Goal: Task Accomplishment & Management: Use online tool/utility

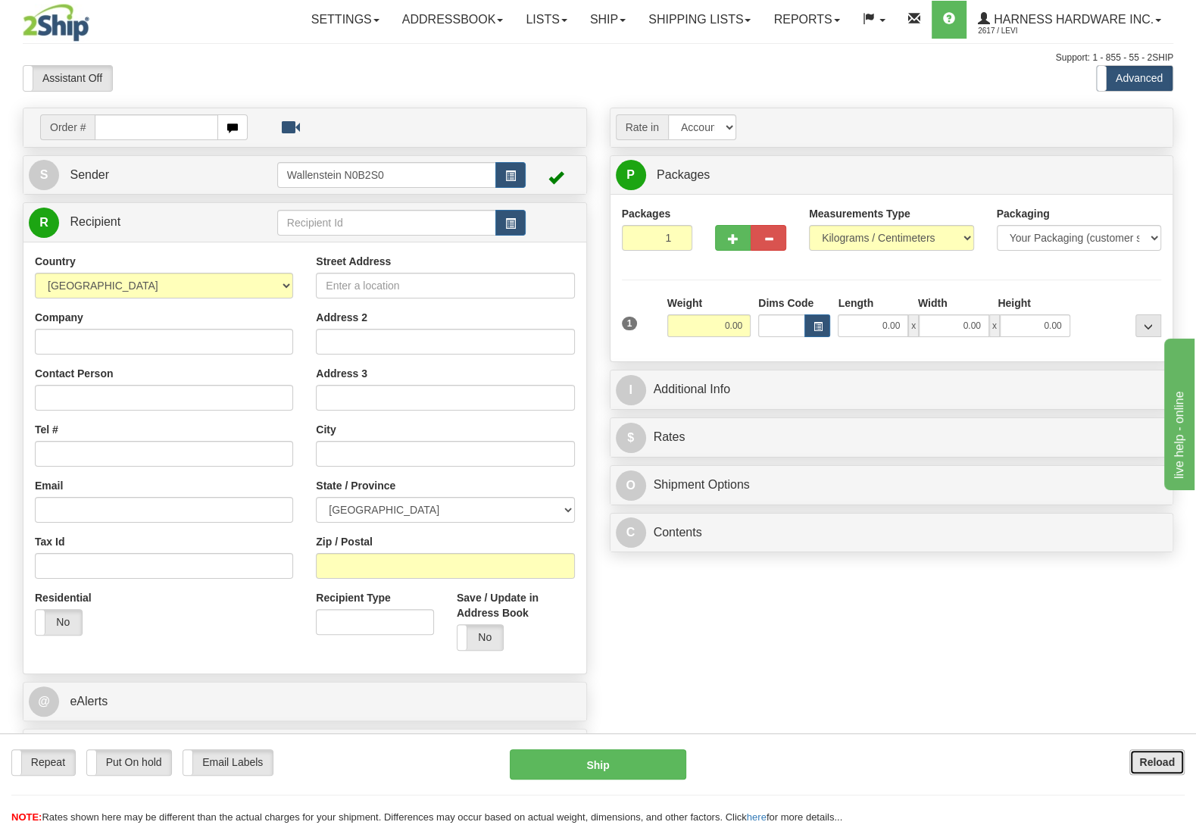
click at [1166, 758] on b "Reload" at bounding box center [1158, 762] width 36 height 12
type input "ridt"
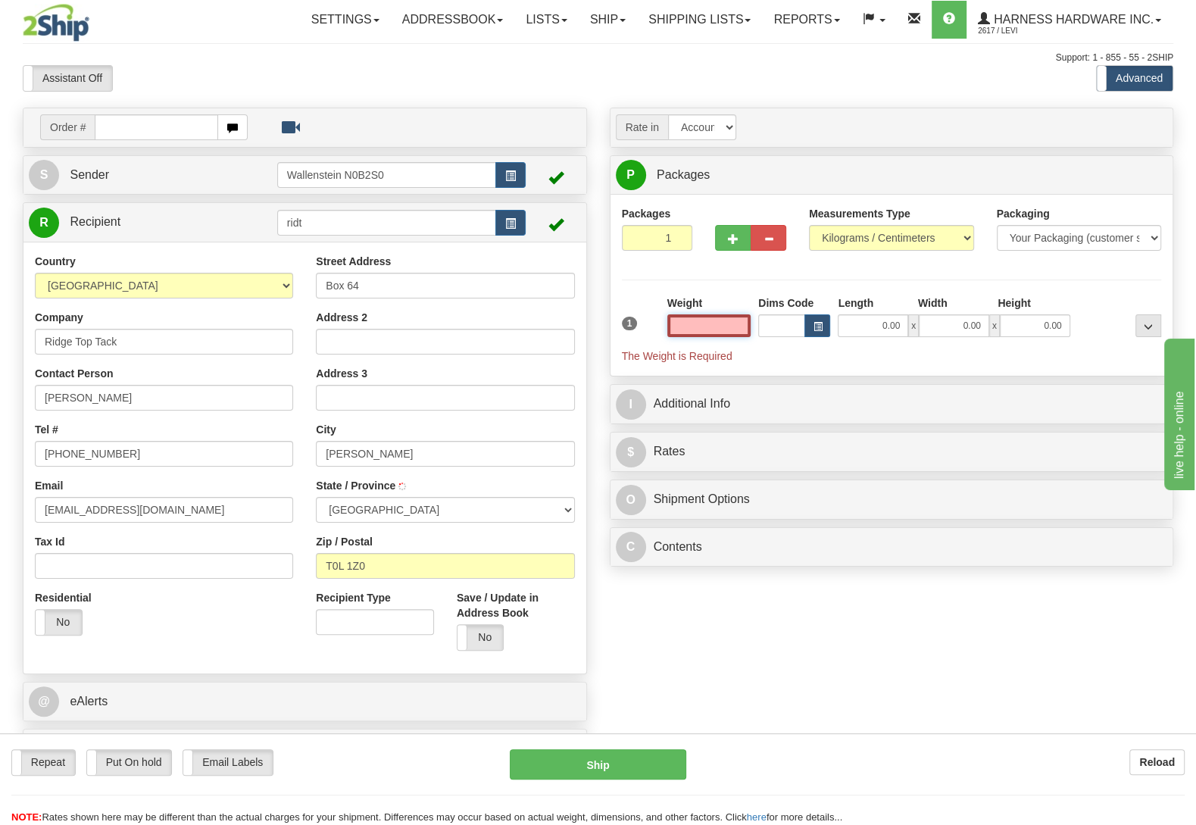
type input "STAVELY"
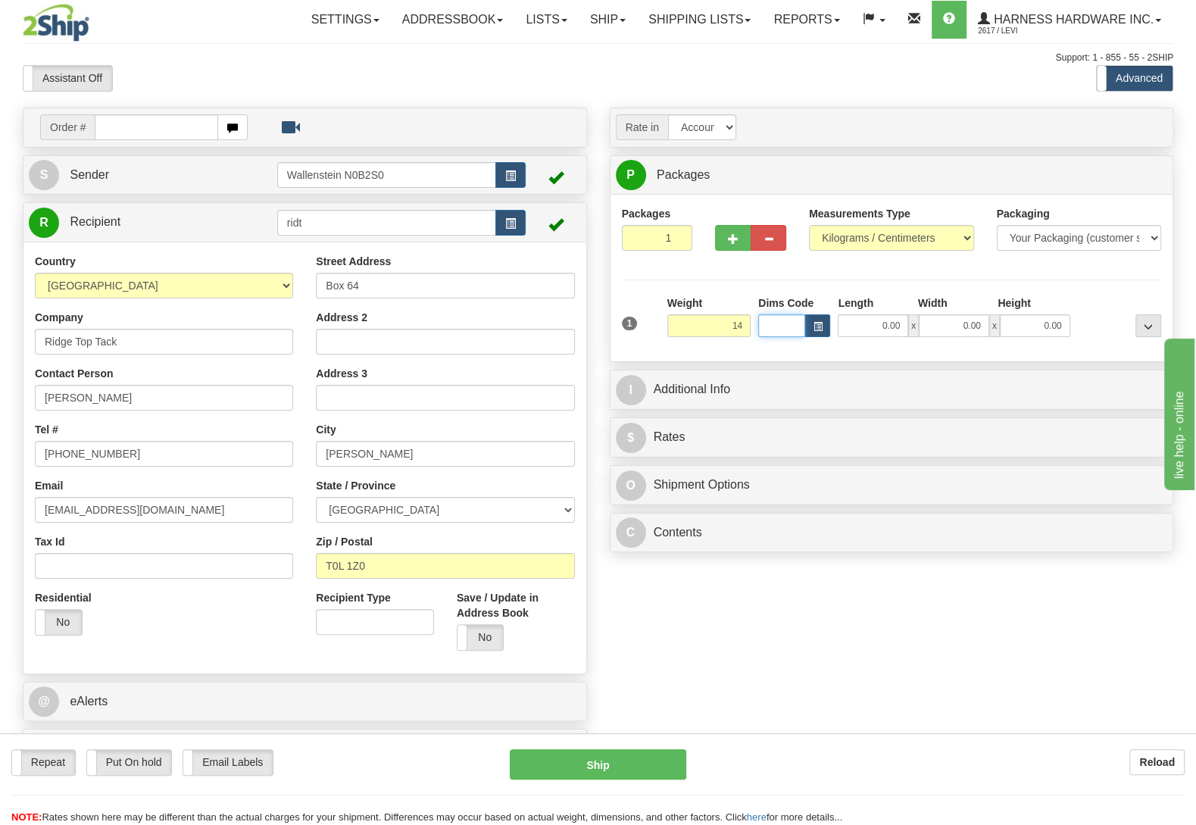
type input "14.00"
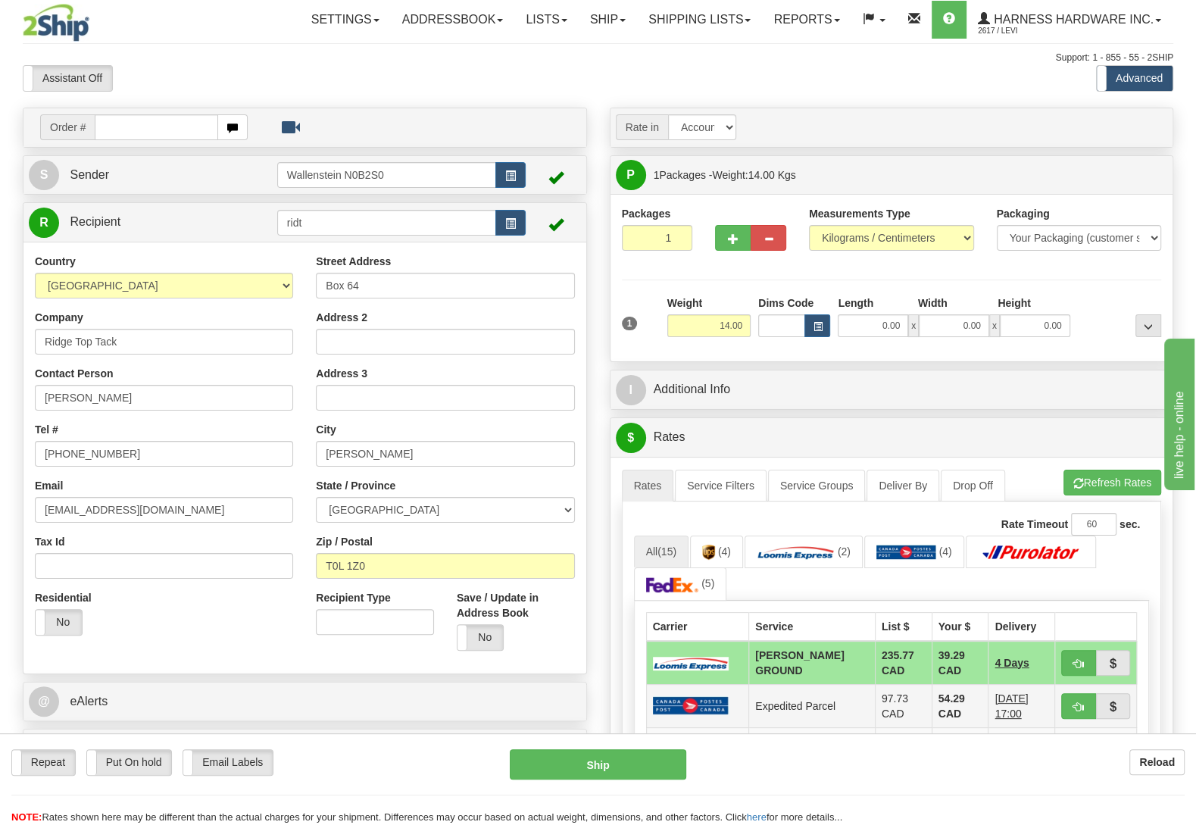
click at [902, 713] on td "97.73 CAD" at bounding box center [903, 705] width 57 height 43
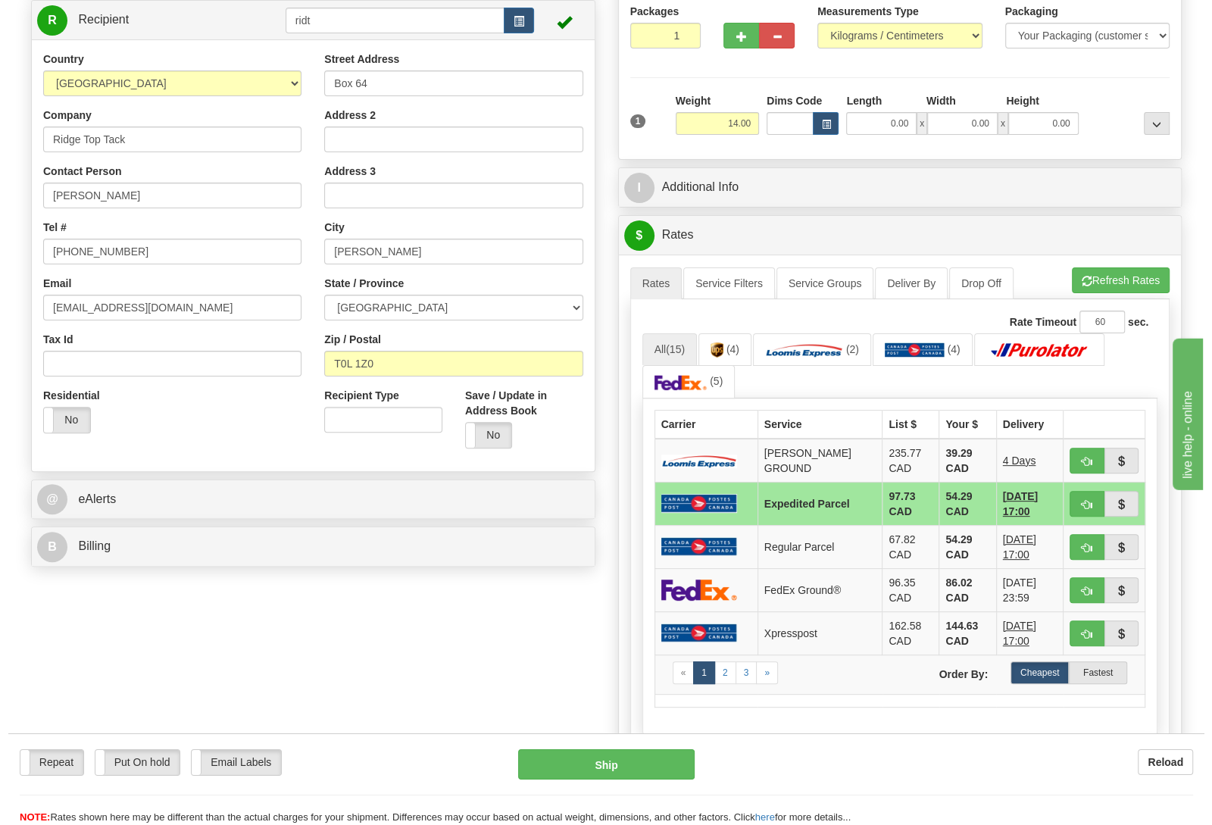
scroll to position [239, 0]
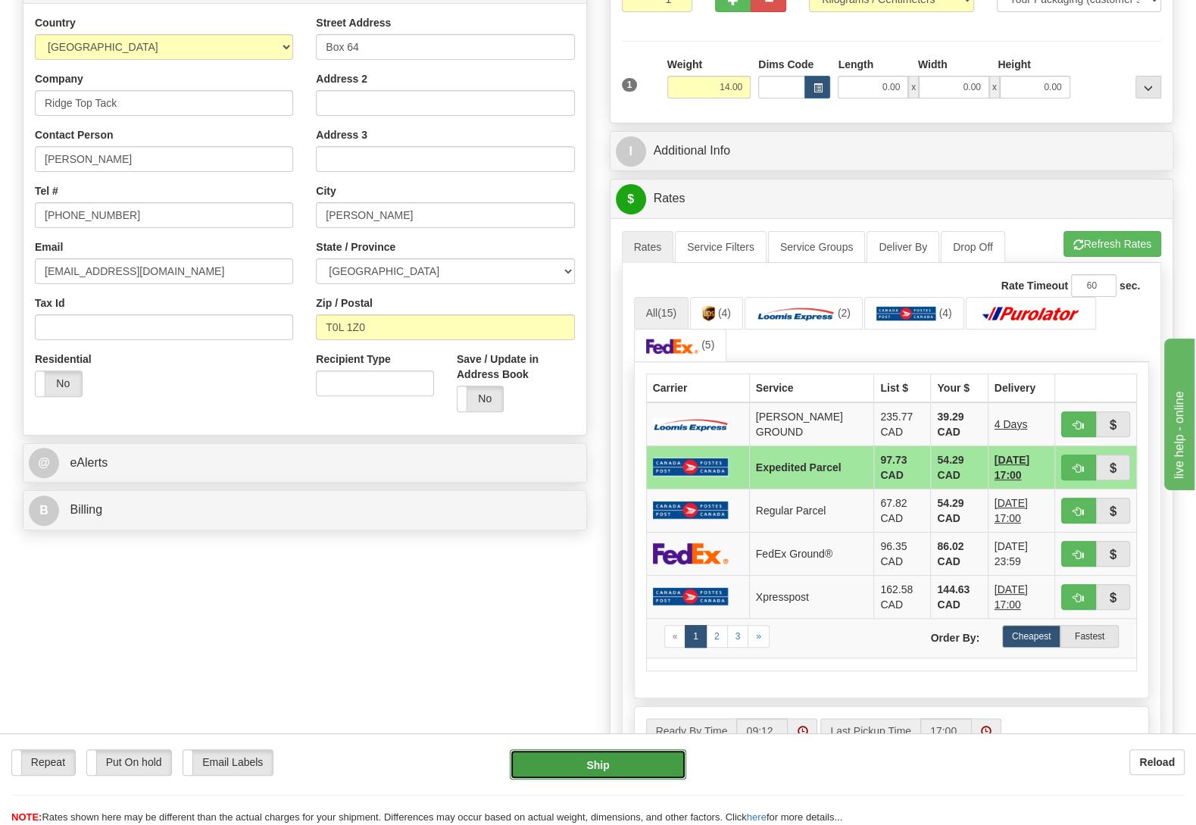
click at [586, 768] on button "Ship" at bounding box center [598, 764] width 177 height 30
type input "DOM.EP"
